Goal: Task Accomplishment & Management: Manage account settings

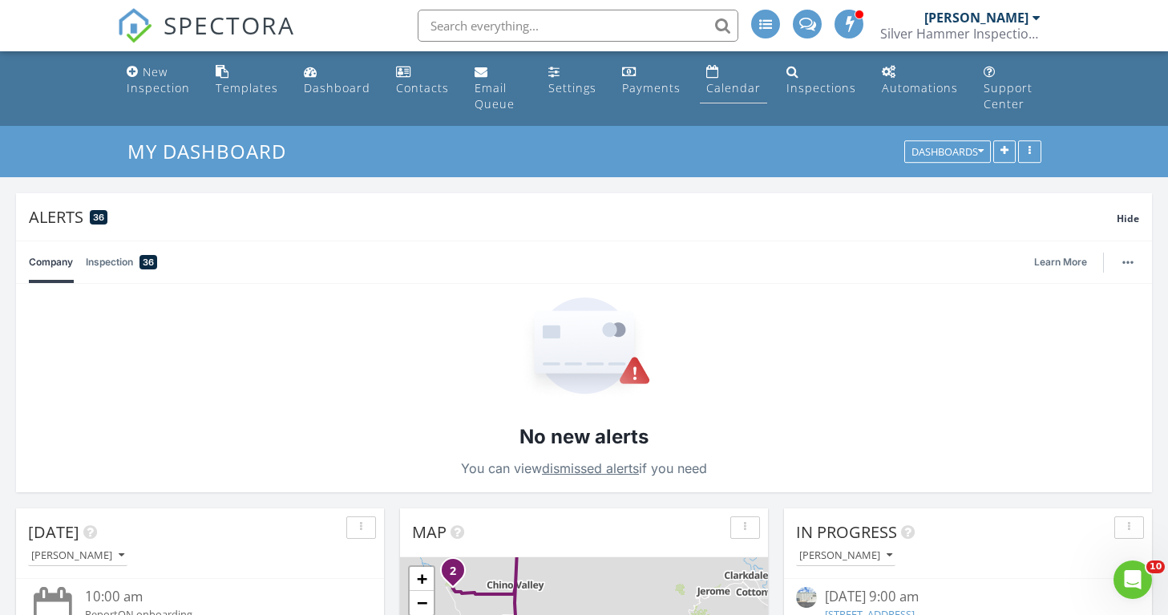
click at [730, 80] on div "Calendar" at bounding box center [733, 87] width 55 height 15
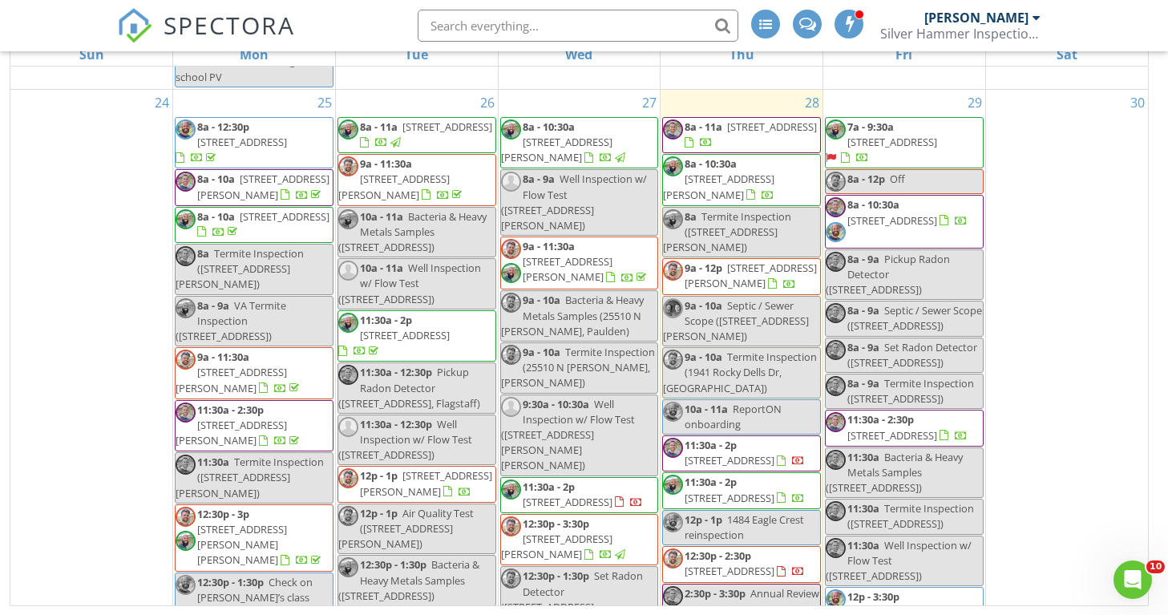
scroll to position [4198, 0]
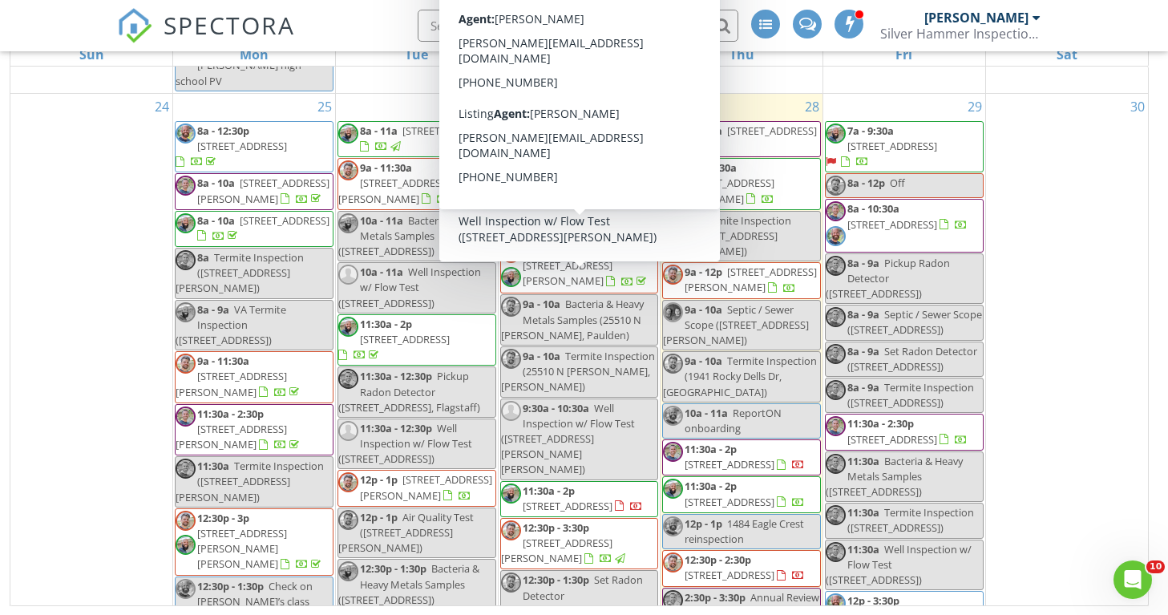
click at [570, 168] on span "2810 Dillon Blvd, Chino Valley 86323" at bounding box center [556, 154] width 111 height 30
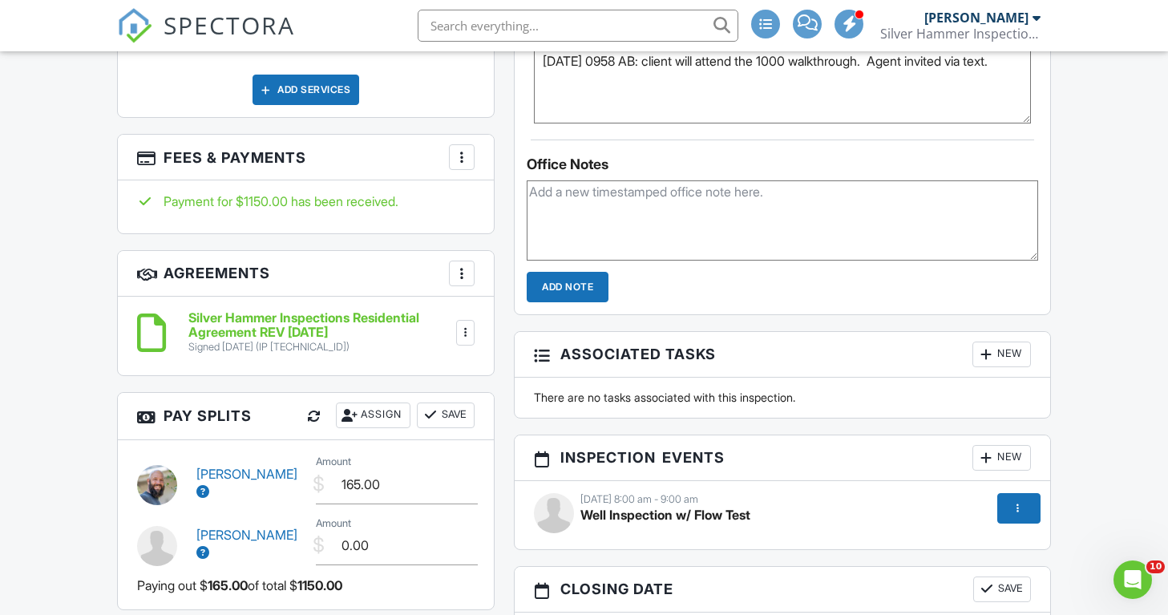
scroll to position [1275, 0]
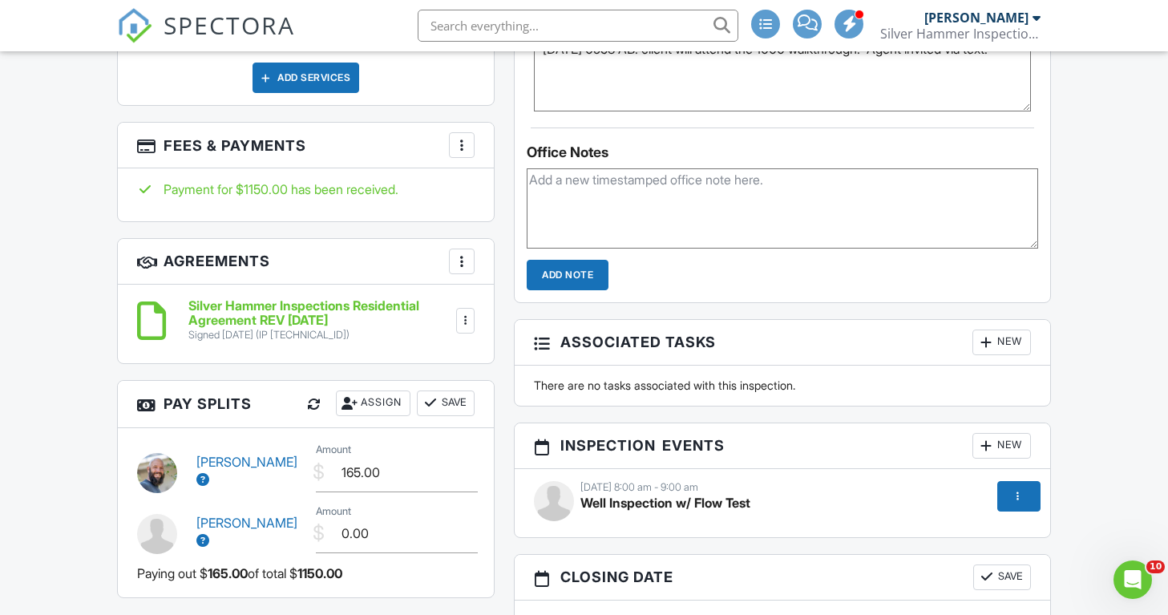
click at [466, 313] on div at bounding box center [466, 321] width 16 height 16
click at [432, 430] on li "Download" at bounding box center [419, 445] width 91 height 40
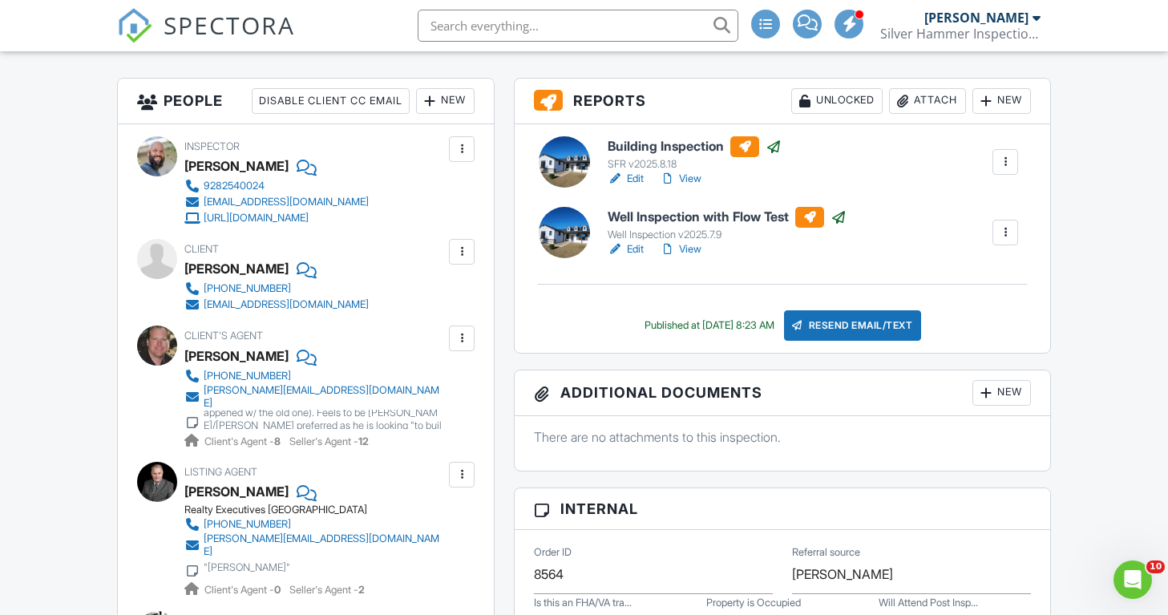
scroll to position [406, 0]
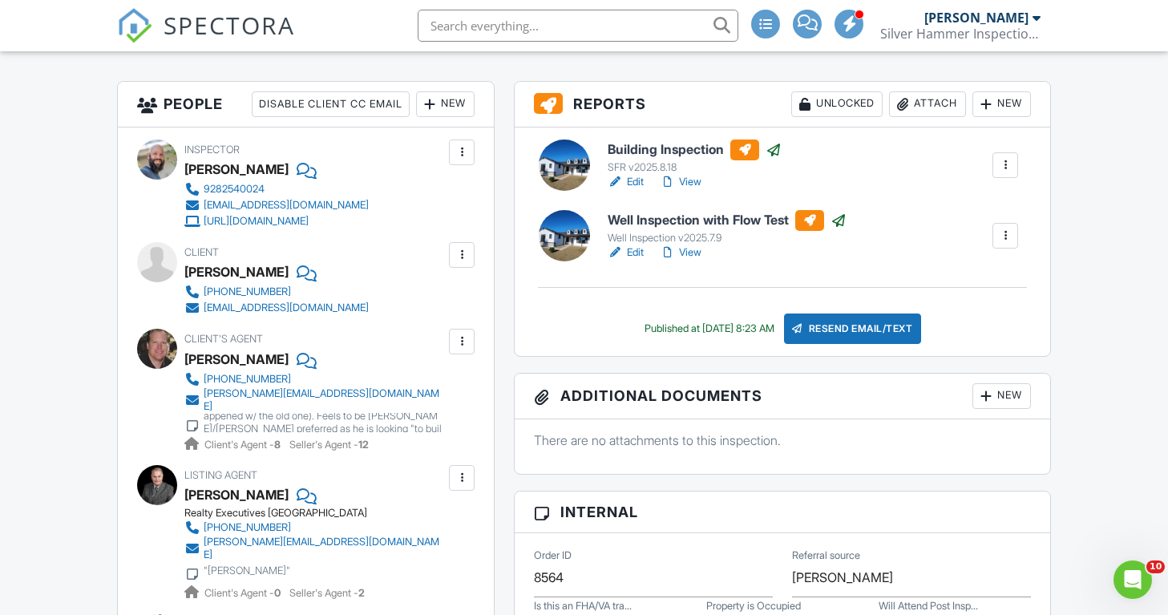
click at [1004, 173] on div at bounding box center [1005, 165] width 16 height 16
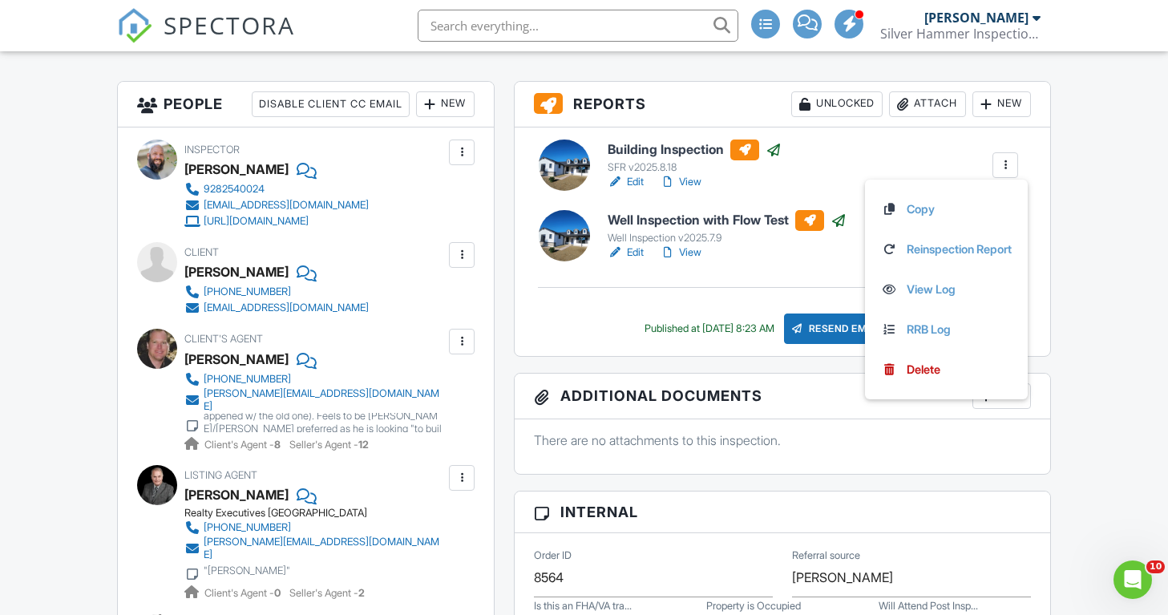
click at [835, 161] on div "Building Inspection SFR v2025.8.18 Edit View Copy Reinspection Report View Log …" at bounding box center [813, 164] width 430 height 51
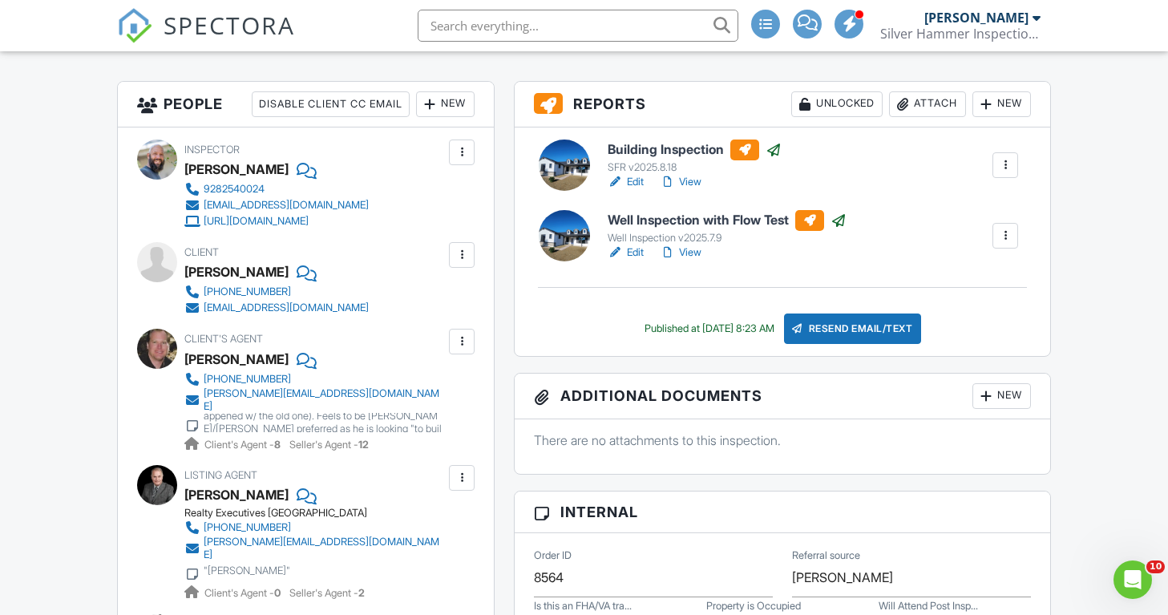
click at [672, 160] on h6 "Building Inspection" at bounding box center [695, 149] width 174 height 21
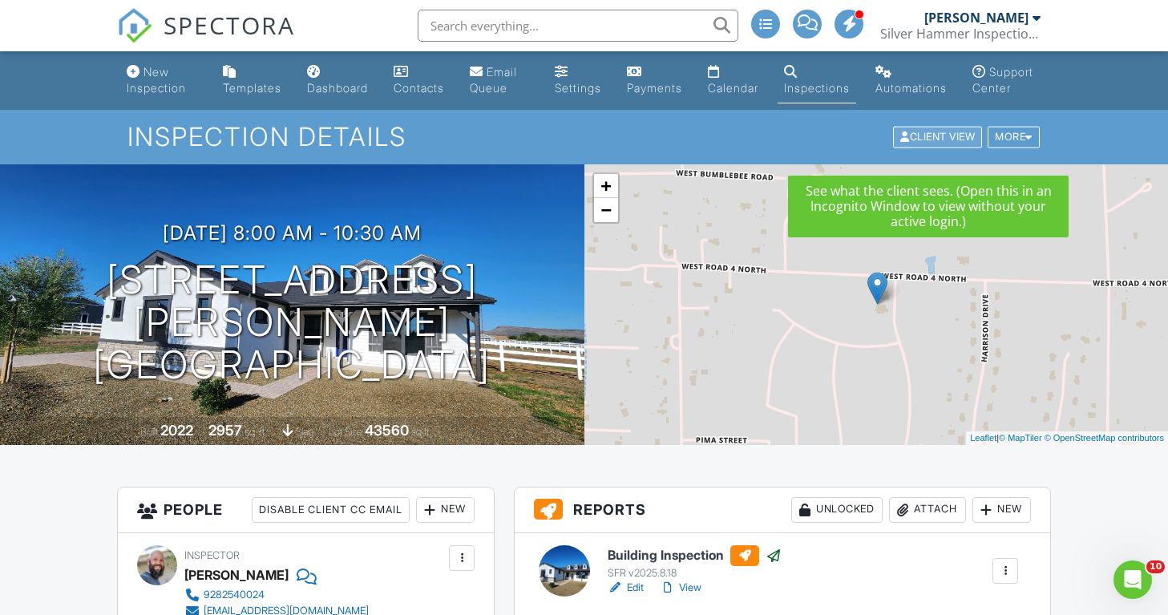
click at [913, 148] on div "Client View" at bounding box center [937, 138] width 89 height 22
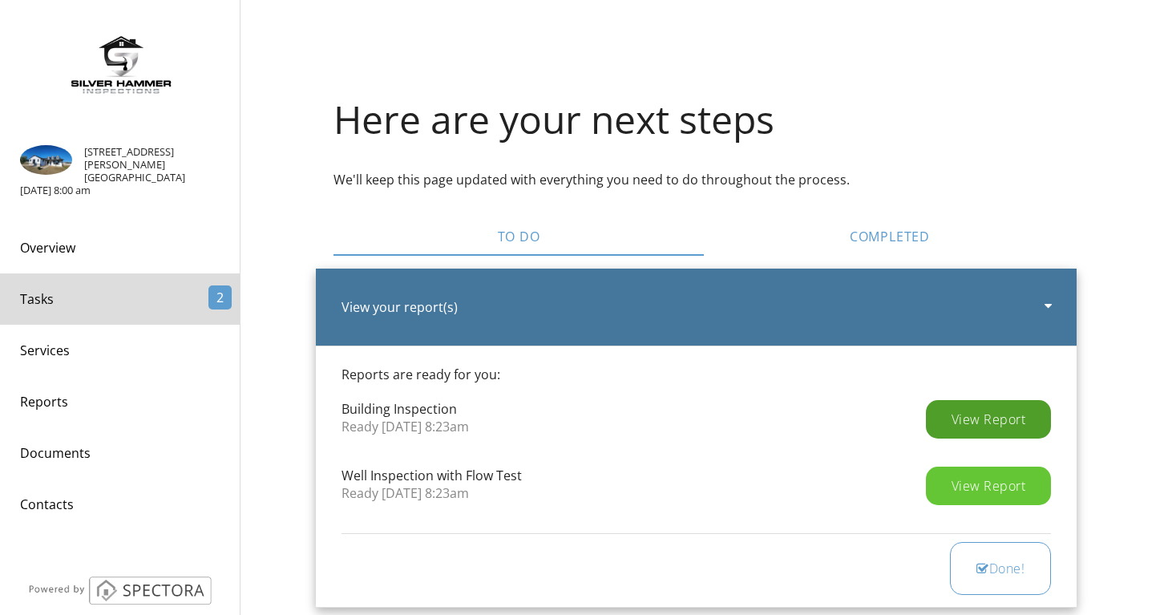
click at [979, 426] on div "View Report" at bounding box center [989, 419] width 126 height 38
